Goal: Task Accomplishment & Management: Use online tool/utility

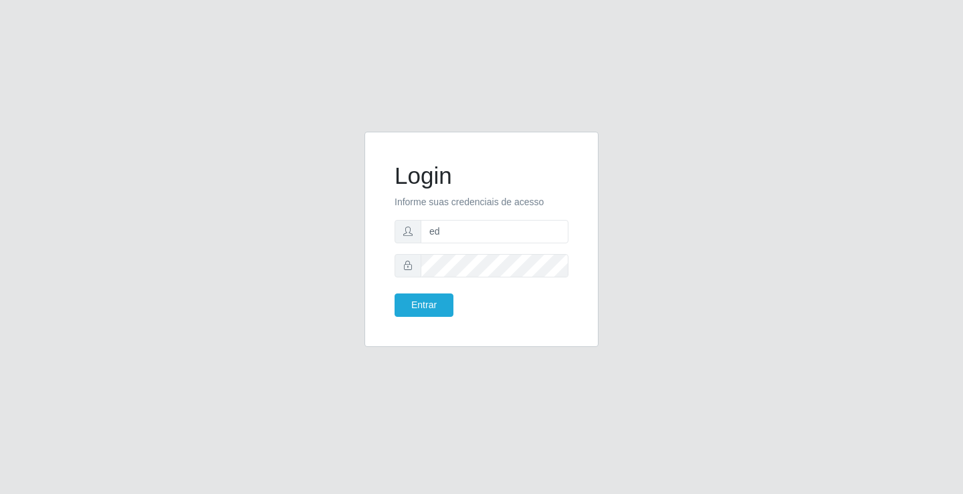
type input "ediane@ideal"
click at [395, 294] on button "Entrar" at bounding box center [424, 305] width 59 height 23
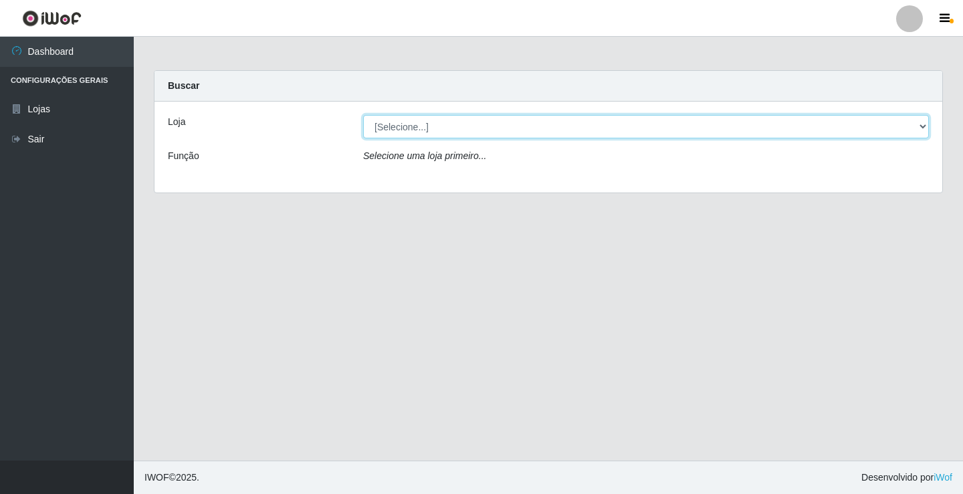
click at [405, 121] on select "[Selecione...] Ideal - Conceição" at bounding box center [646, 126] width 566 height 23
select select "231"
click at [363, 115] on select "[Selecione...] Ideal - Conceição" at bounding box center [646, 126] width 566 height 23
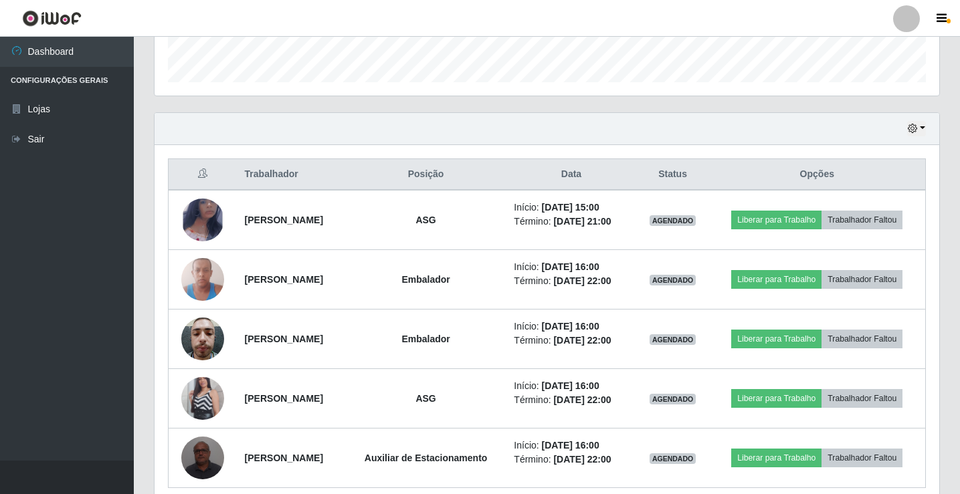
scroll to position [401, 0]
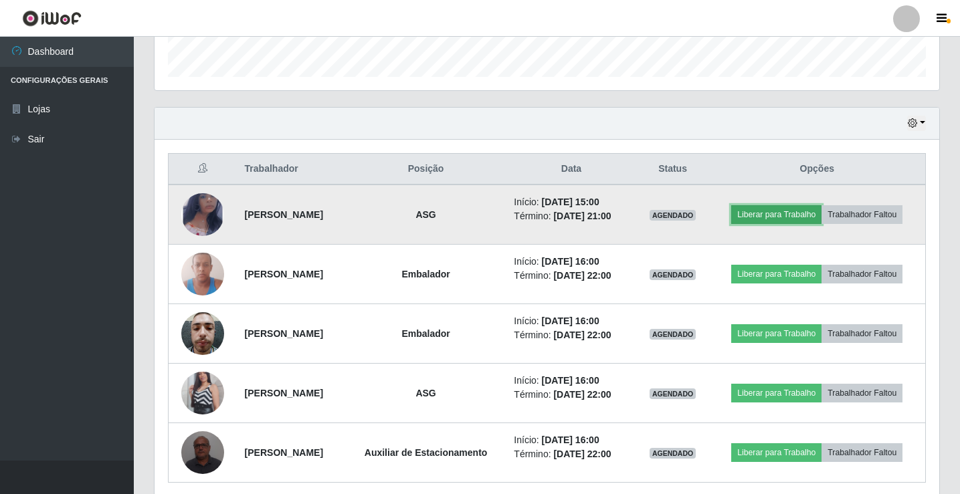
click at [821, 207] on button "Liberar para Trabalho" at bounding box center [776, 214] width 90 height 19
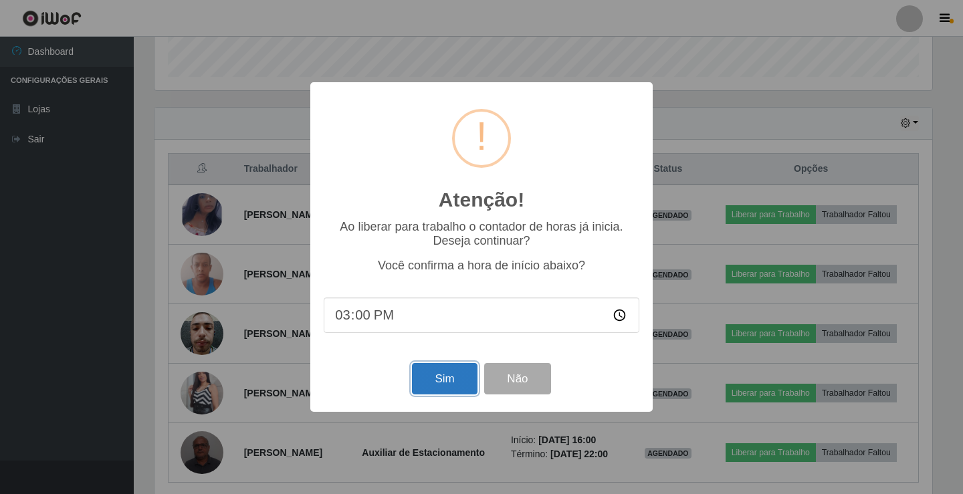
click at [449, 388] on button "Sim" at bounding box center [444, 378] width 65 height 31
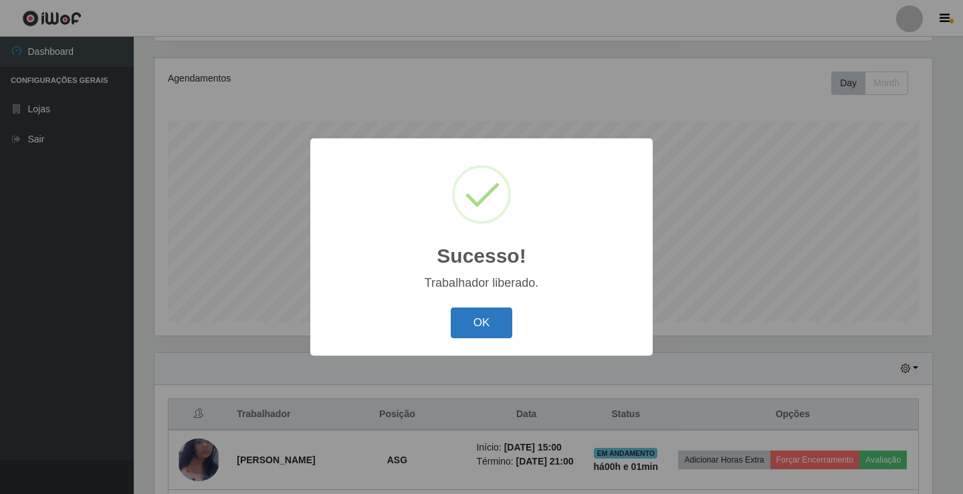
click at [485, 326] on button "OK" at bounding box center [482, 323] width 62 height 31
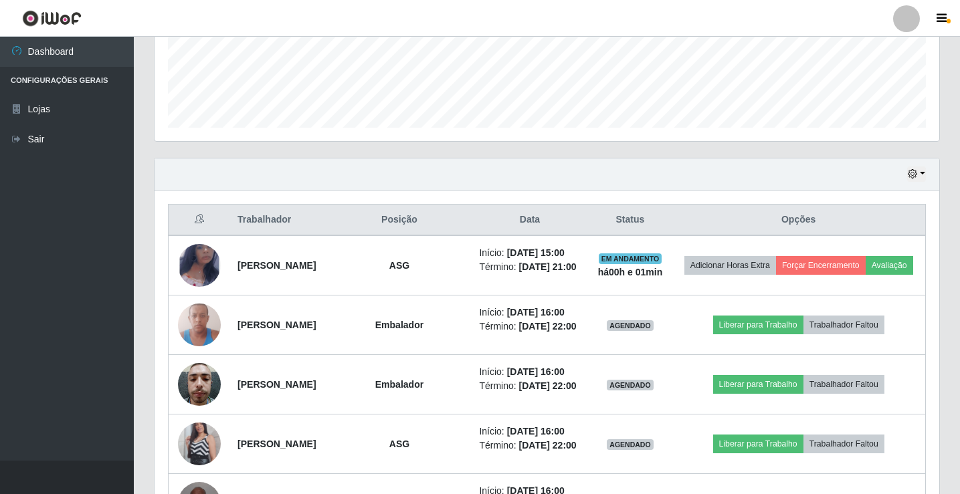
scroll to position [356, 0]
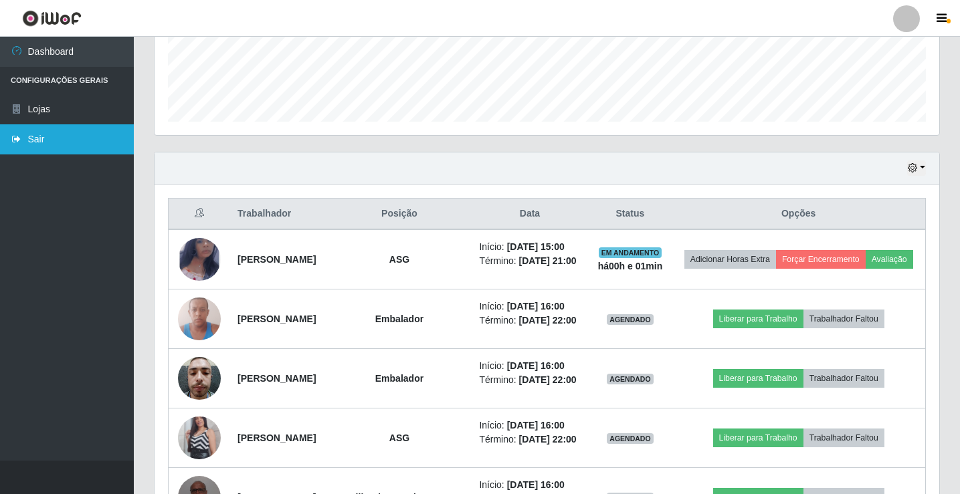
click at [47, 143] on link "Sair" at bounding box center [67, 139] width 134 height 30
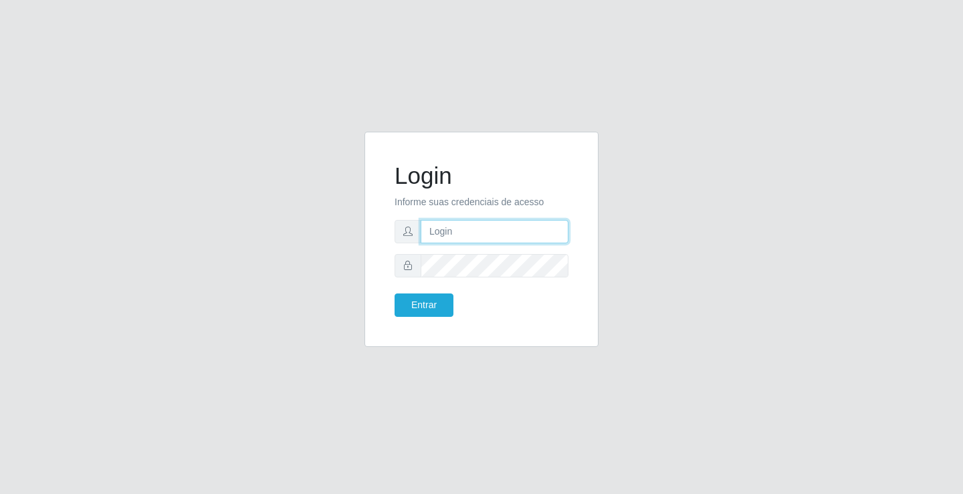
click at [518, 222] on input "text" at bounding box center [495, 231] width 148 height 23
type input "[PERSON_NAME]"
click at [395, 294] on button "Entrar" at bounding box center [424, 305] width 59 height 23
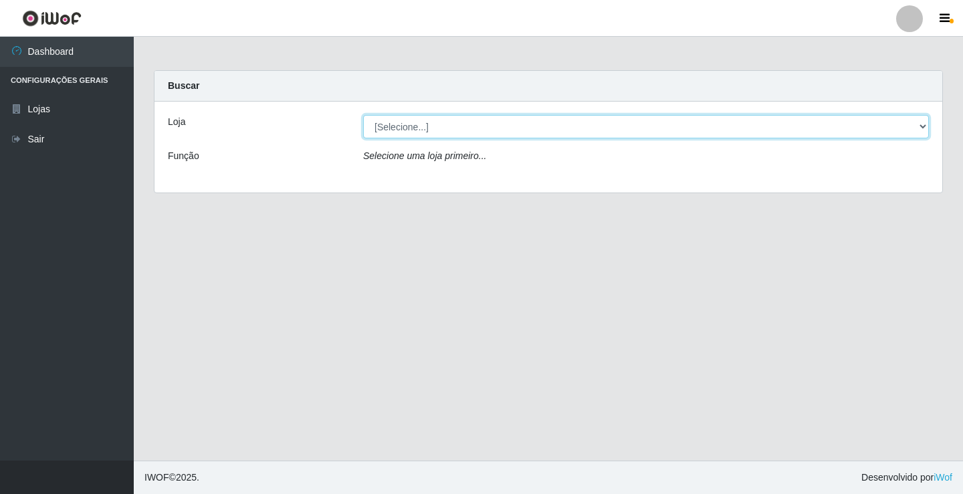
drag, startPoint x: 458, startPoint y: 126, endPoint x: 458, endPoint y: 133, distance: 7.4
click at [458, 128] on select "[Selecione...] Ideal - Conceição" at bounding box center [646, 126] width 566 height 23
select select "231"
click at [363, 115] on select "[Selecione...] Ideal - Conceição" at bounding box center [646, 126] width 566 height 23
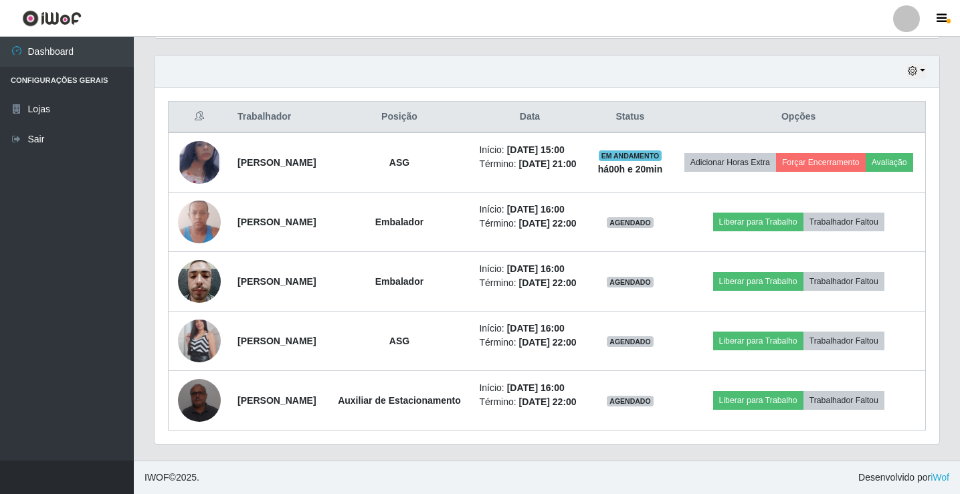
scroll to position [574, 0]
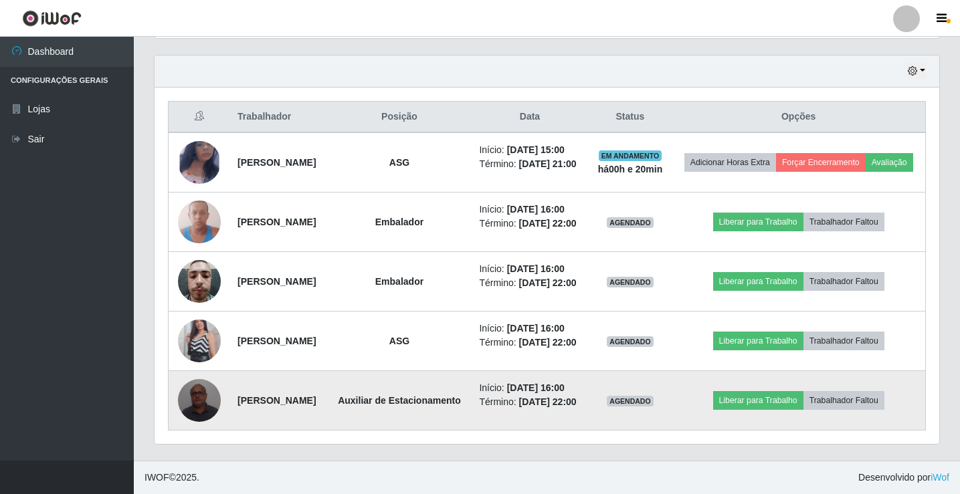
click at [196, 387] on img at bounding box center [199, 400] width 43 height 57
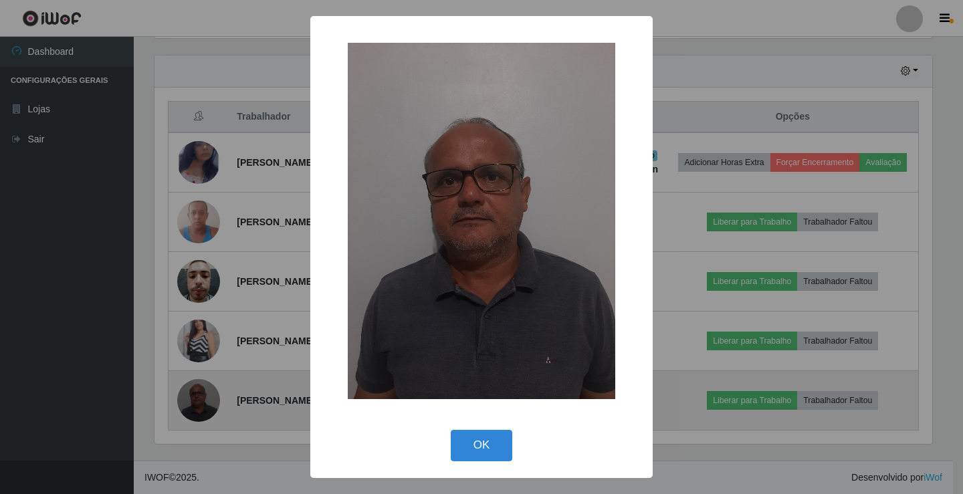
click at [196, 387] on div "× OK Cancel" at bounding box center [481, 247] width 963 height 494
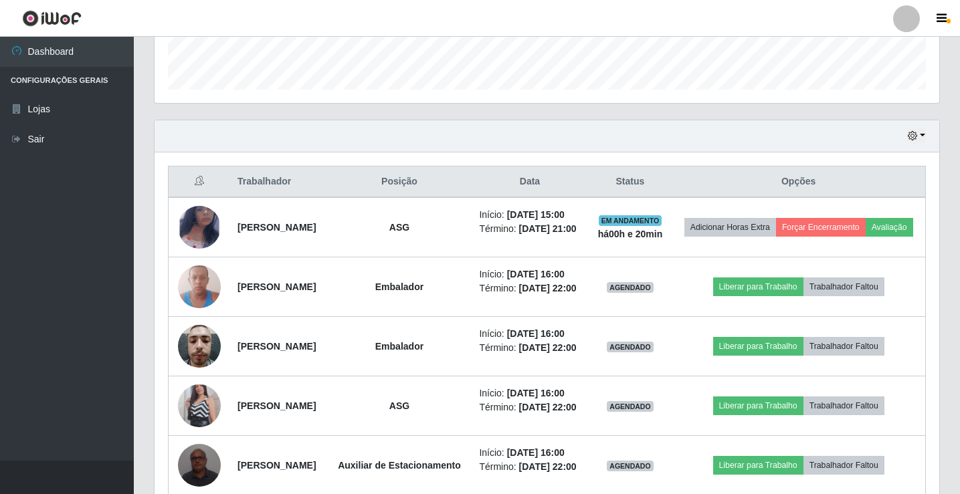
scroll to position [373, 0]
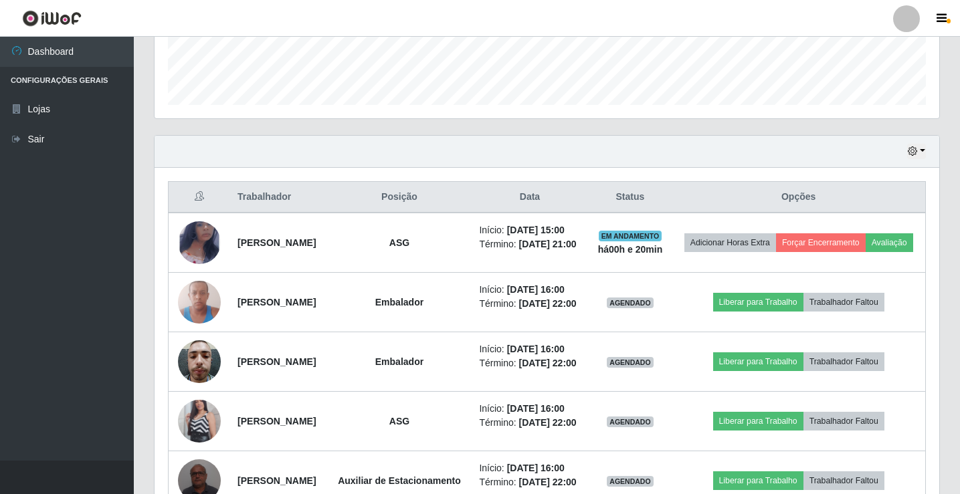
click at [904, 23] on div at bounding box center [906, 18] width 27 height 27
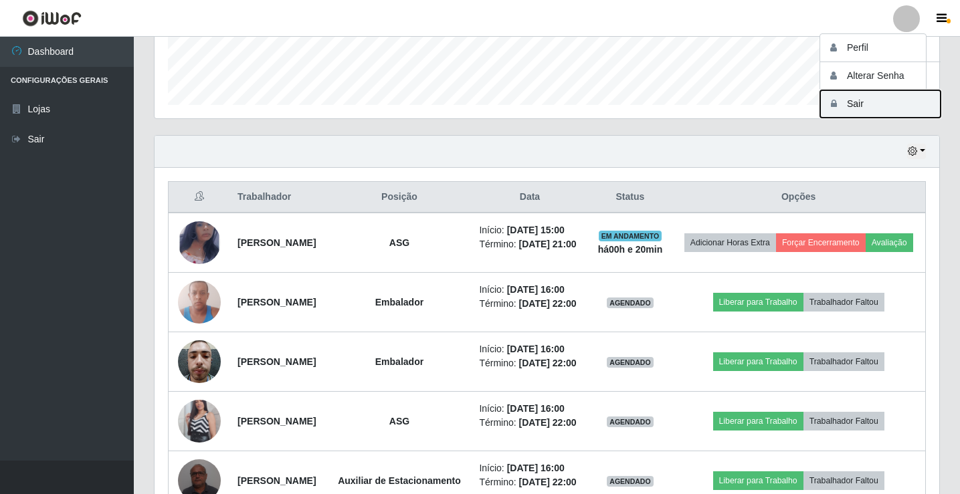
click at [911, 98] on button "Sair" at bounding box center [880, 103] width 120 height 27
